Goal: Task Accomplishment & Management: Manage account settings

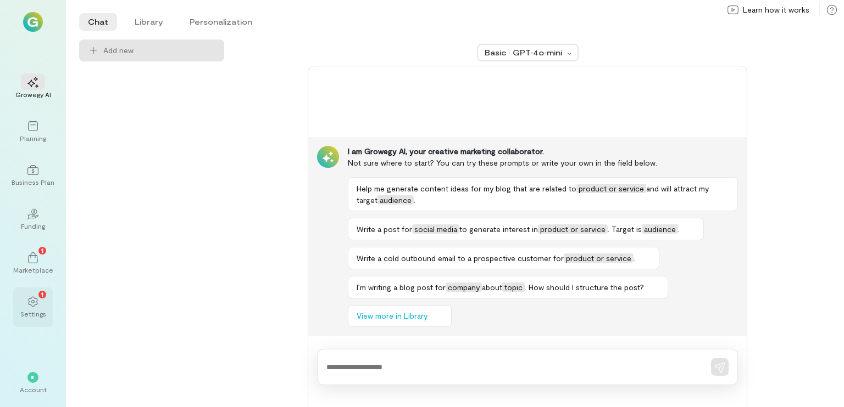
click at [35, 307] on icon at bounding box center [32, 302] width 11 height 11
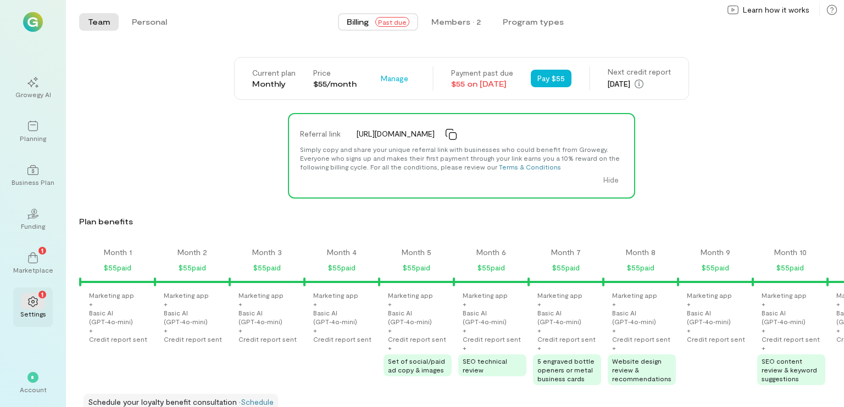
scroll to position [0, 1083]
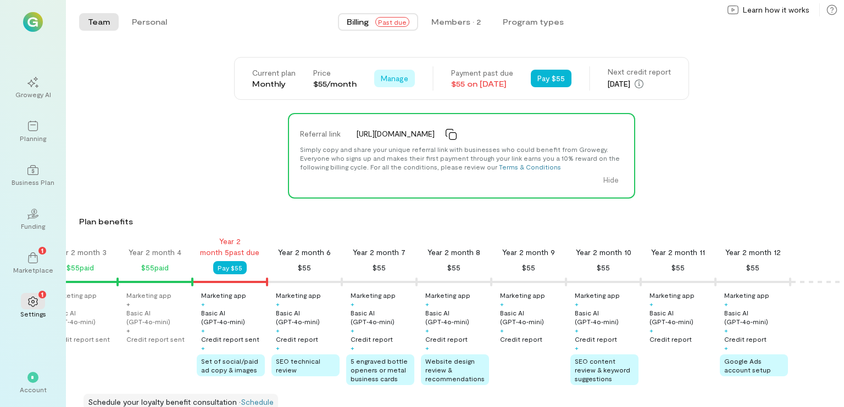
click at [381, 76] on span "Manage" at bounding box center [394, 78] width 27 height 11
click at [399, 120] on span "Cancel plan" at bounding box center [419, 124] width 41 height 11
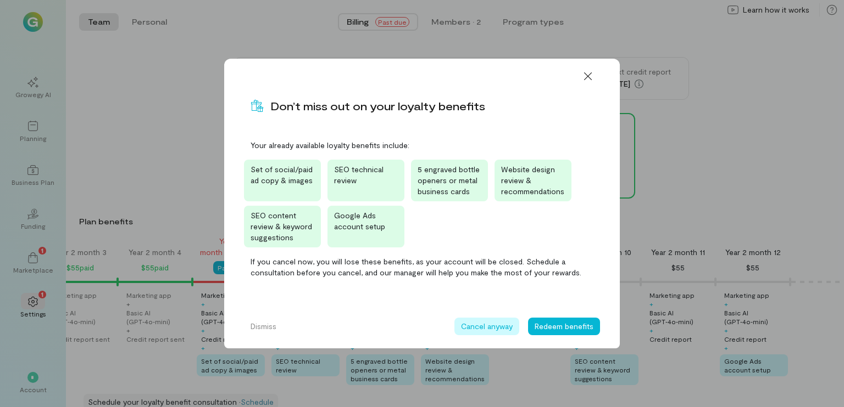
click at [502, 322] on button "Cancel anyway" at bounding box center [486, 327] width 65 height 18
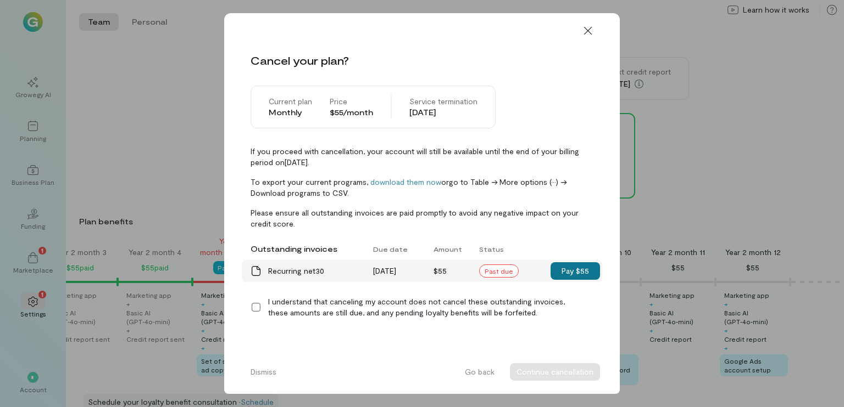
click at [578, 272] on button "Pay $55" at bounding box center [574, 271] width 49 height 18
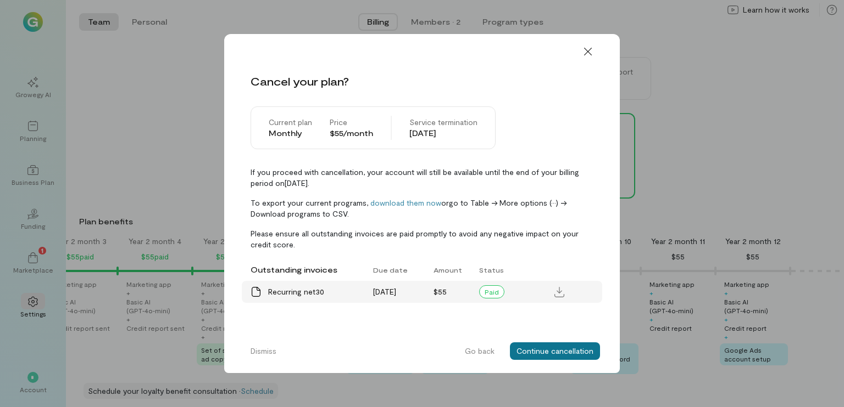
click at [576, 350] on button "Continue cancellation" at bounding box center [555, 352] width 90 height 18
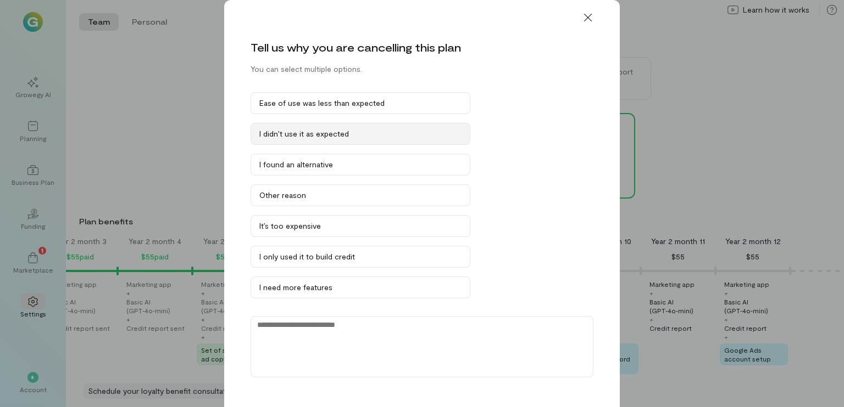
click at [312, 131] on div "I didn’t use it as expected" at bounding box center [360, 134] width 202 height 11
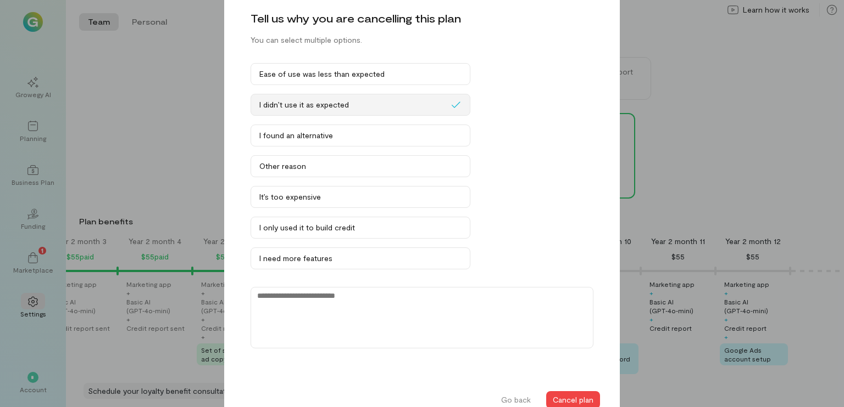
scroll to position [42, 0]
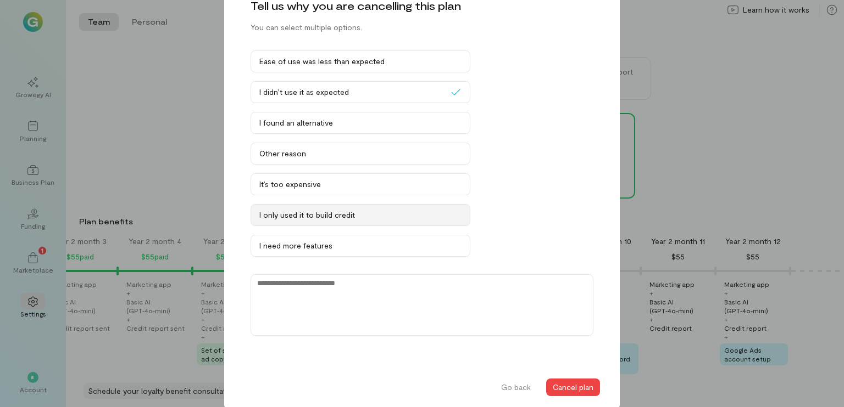
click at [312, 212] on div "I only used it to build credit" at bounding box center [360, 215] width 202 height 11
click at [354, 219] on div "I only used it to build credit" at bounding box center [354, 215] width 191 height 11
click at [580, 382] on button "Cancel plan" at bounding box center [573, 388] width 54 height 18
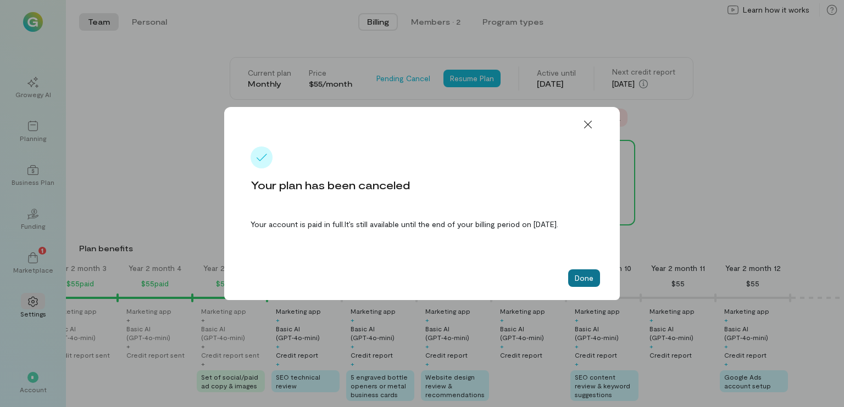
click at [589, 281] on button "Done" at bounding box center [584, 279] width 32 height 18
